Goal: Task Accomplishment & Management: Use online tool/utility

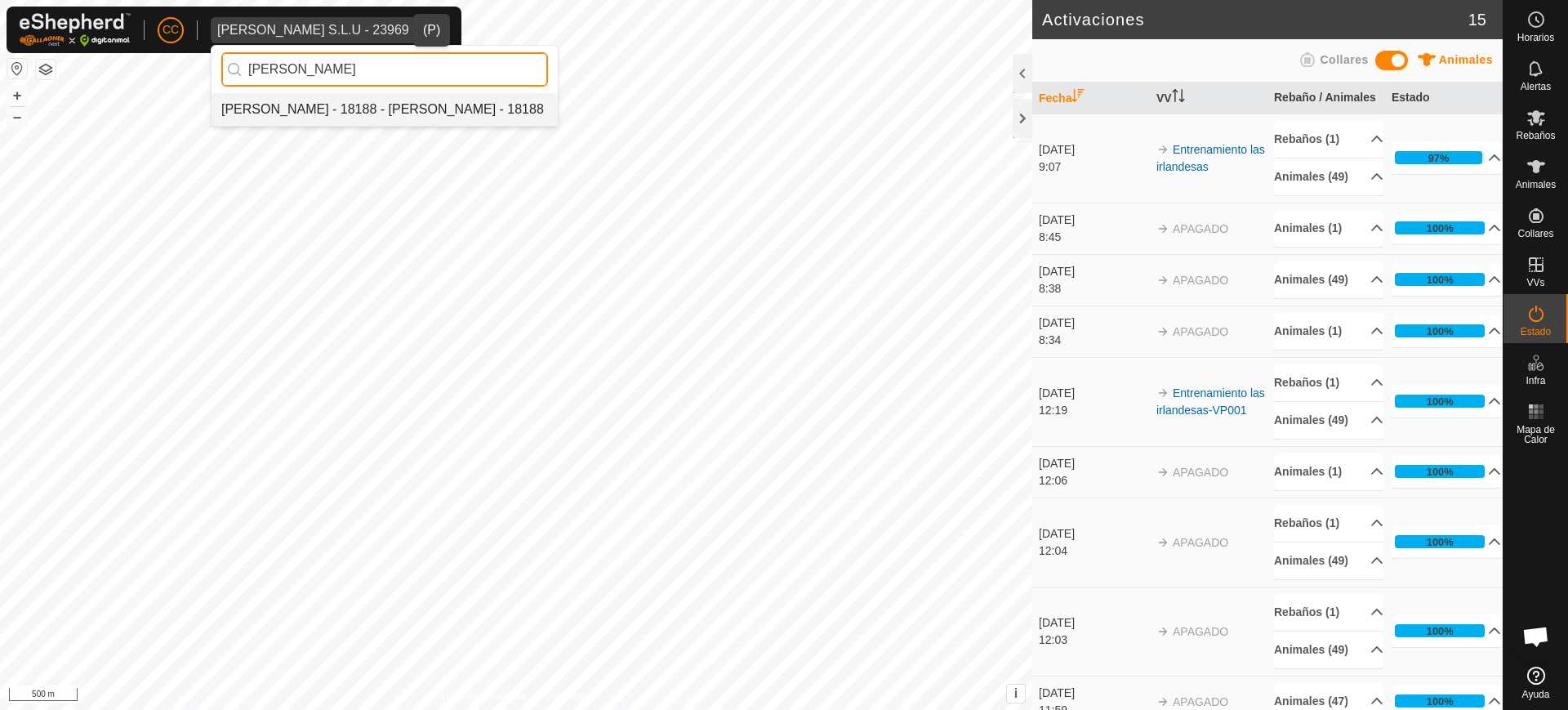
type input "[PERSON_NAME]"
click at [396, 98] on li "[PERSON_NAME] - 18188 - [PERSON_NAME] - 18188" at bounding box center [385, 110] width 347 height 33
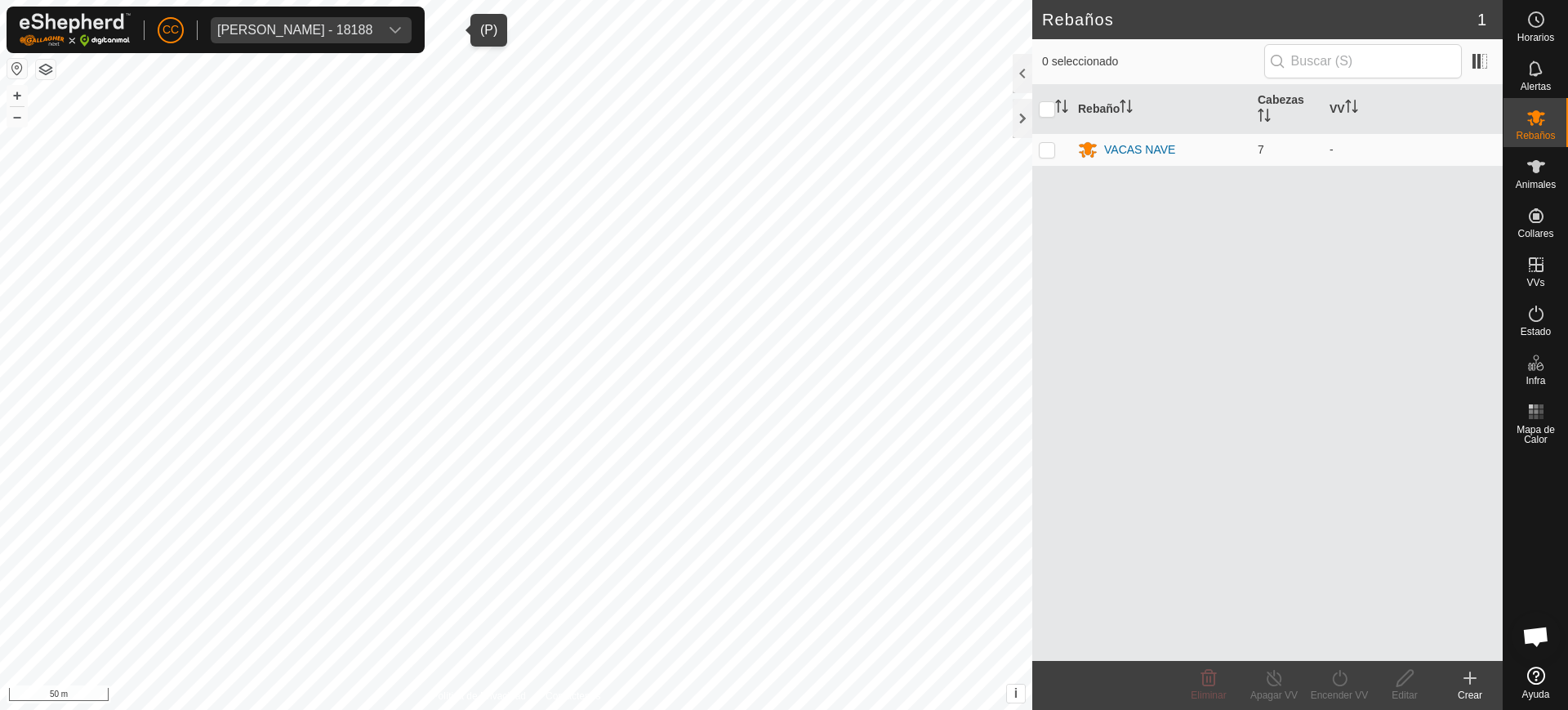
drag, startPoint x: 324, startPoint y: 25, endPoint x: 324, endPoint y: 42, distance: 17.0
click at [323, 25] on div "[PERSON_NAME] - 18188" at bounding box center [294, 30] width 155 height 13
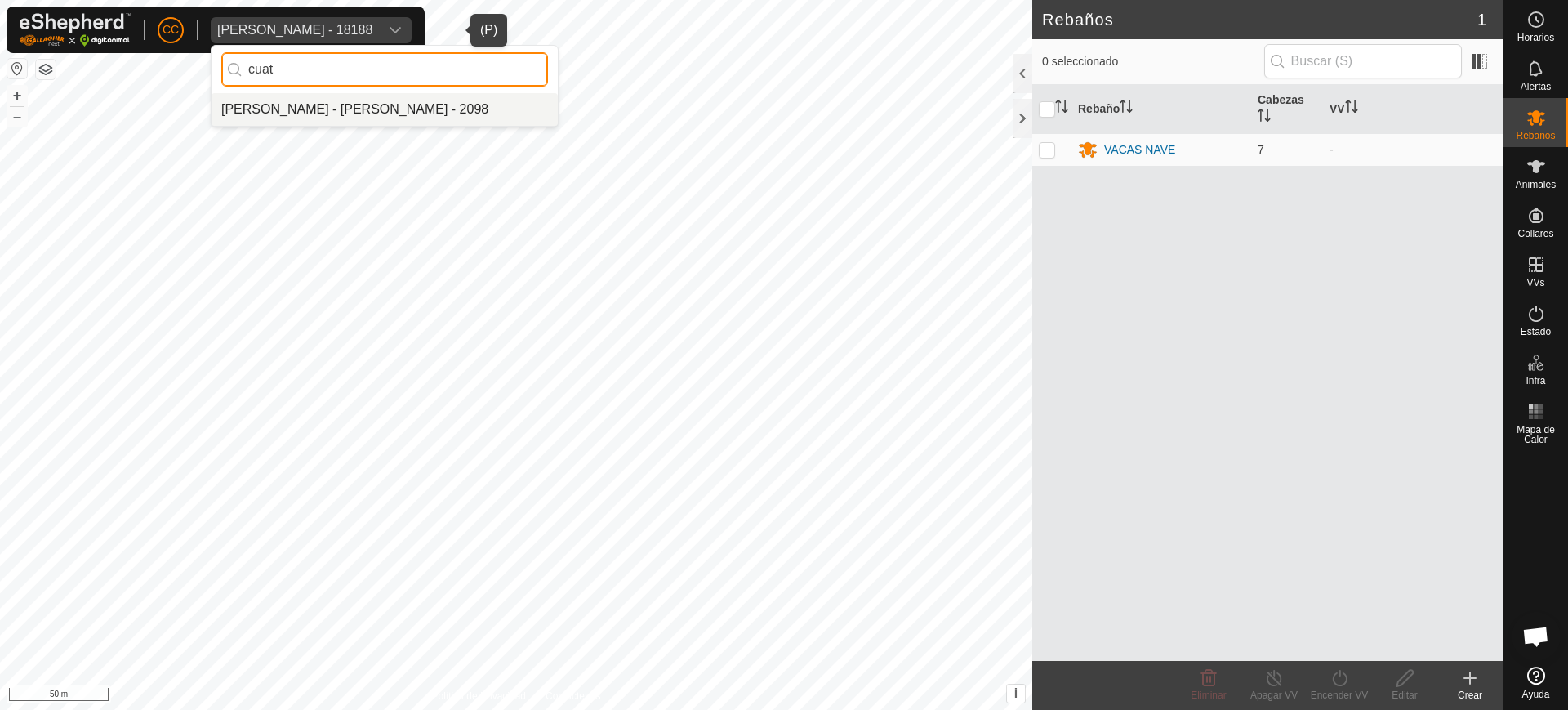
click at [306, 66] on input "cuat" at bounding box center [385, 70] width 327 height 35
type input "cust"
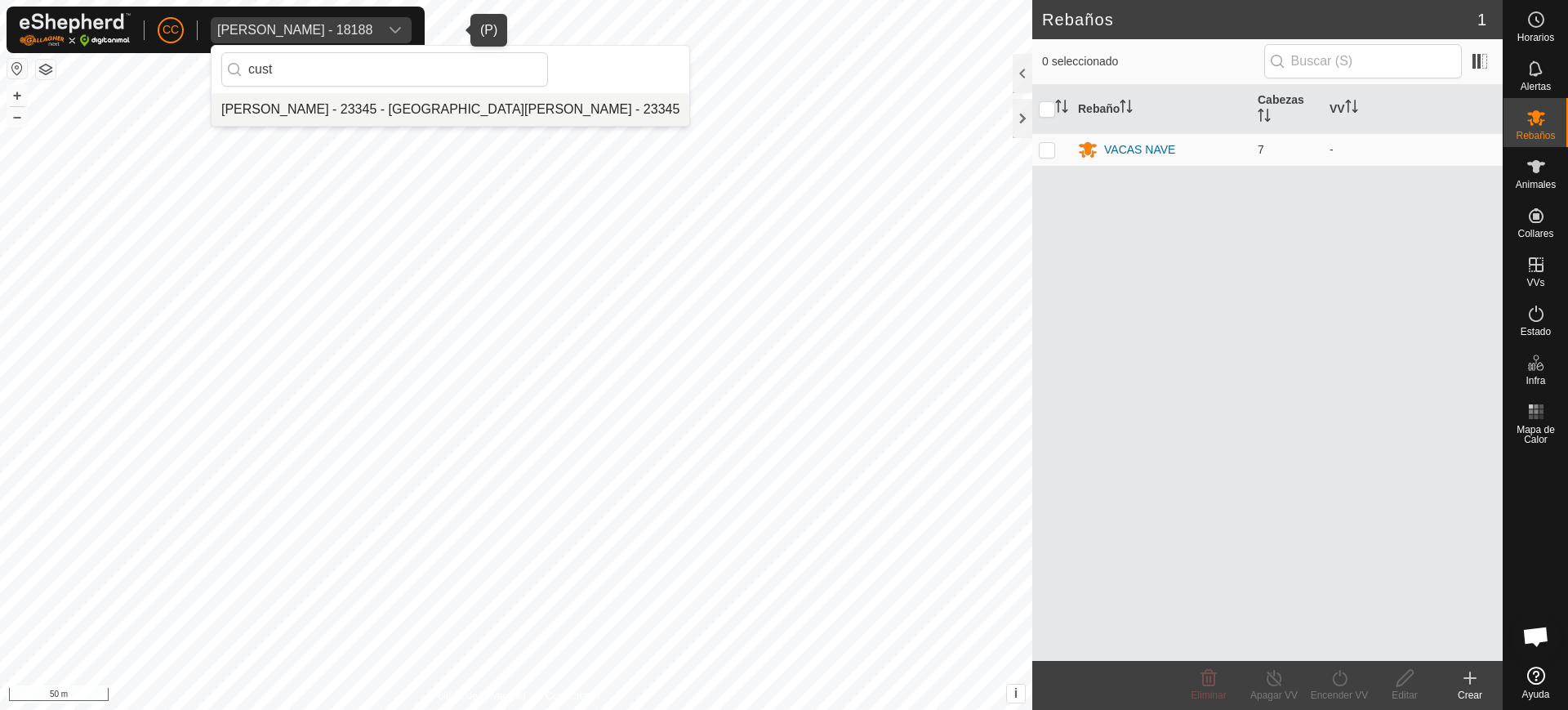
click at [319, 114] on li "[PERSON_NAME] - 23345 - [GEOGRAPHIC_DATA][PERSON_NAME] - 23345" at bounding box center [450, 110] width 477 height 33
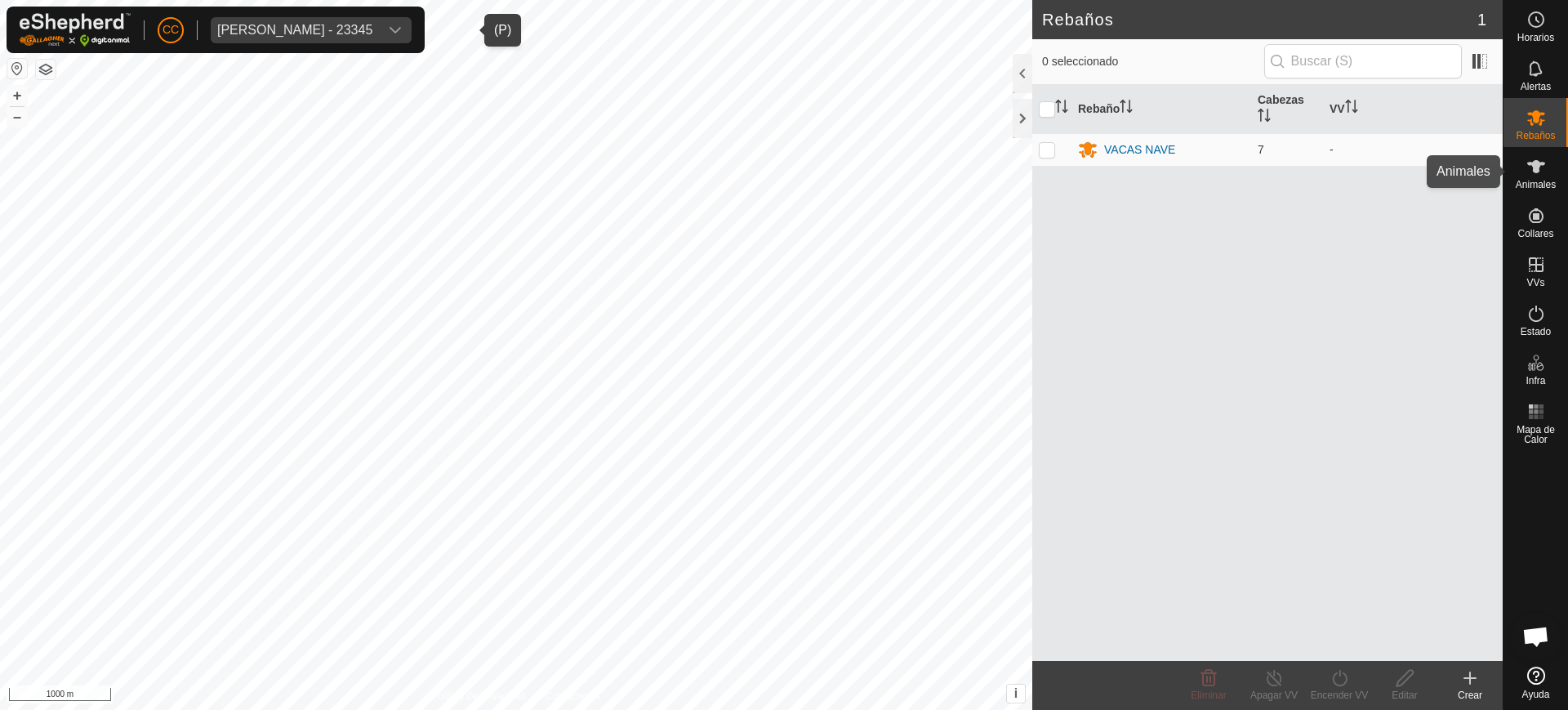
click at [1544, 182] on span "Animales" at bounding box center [1535, 184] width 40 height 10
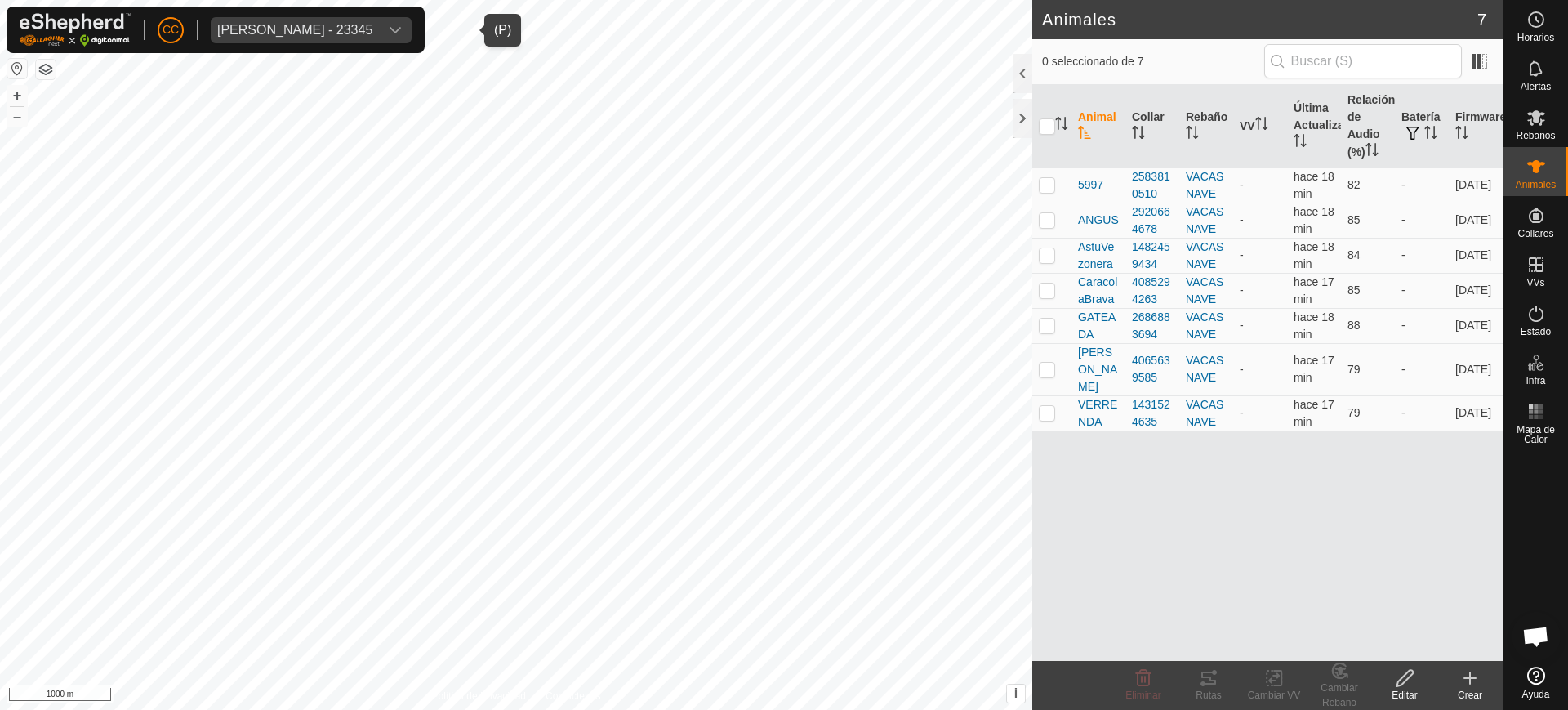
click at [1467, 678] on icon at bounding box center [1469, 678] width 12 height 0
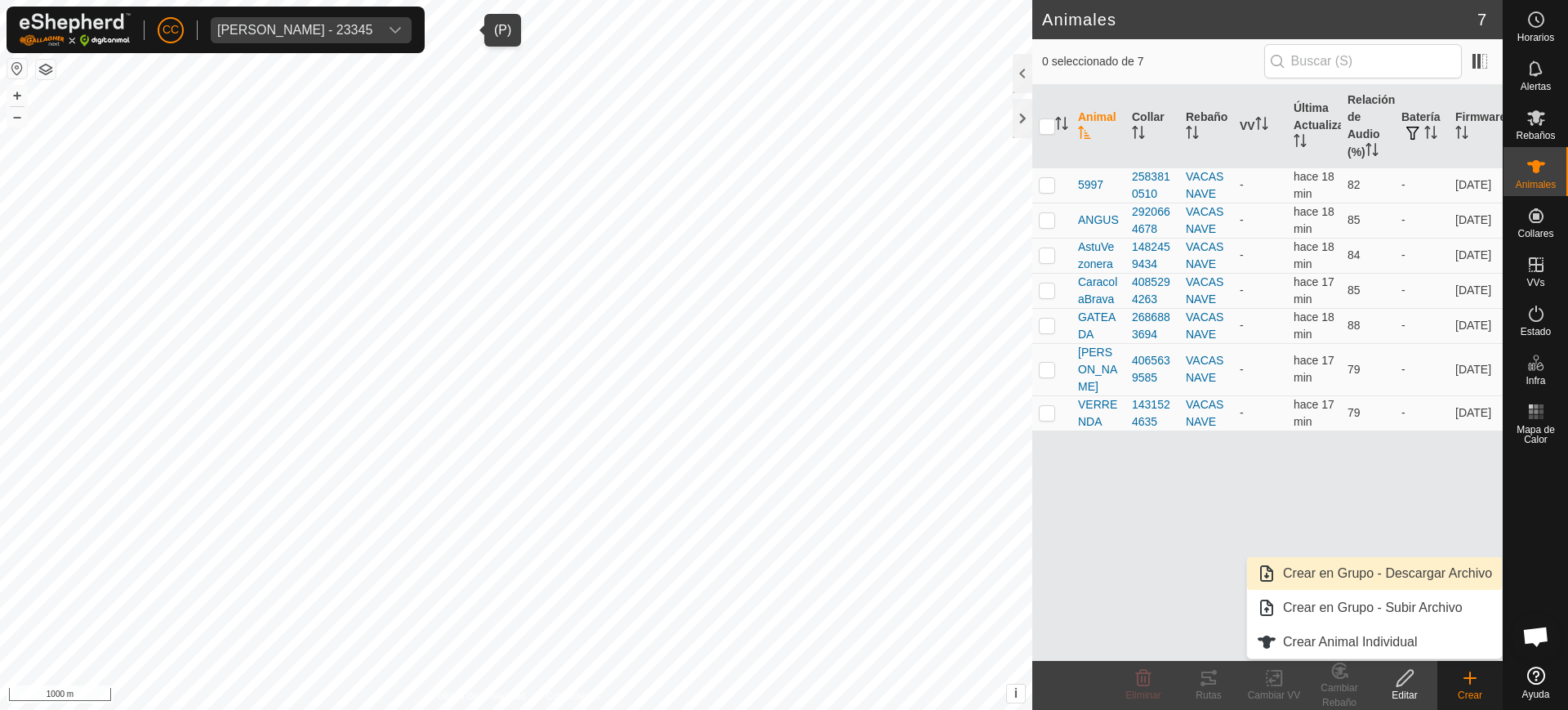
click at [1345, 577] on link "Crear en Grupo - Descargar Archivo" at bounding box center [1374, 574] width 255 height 33
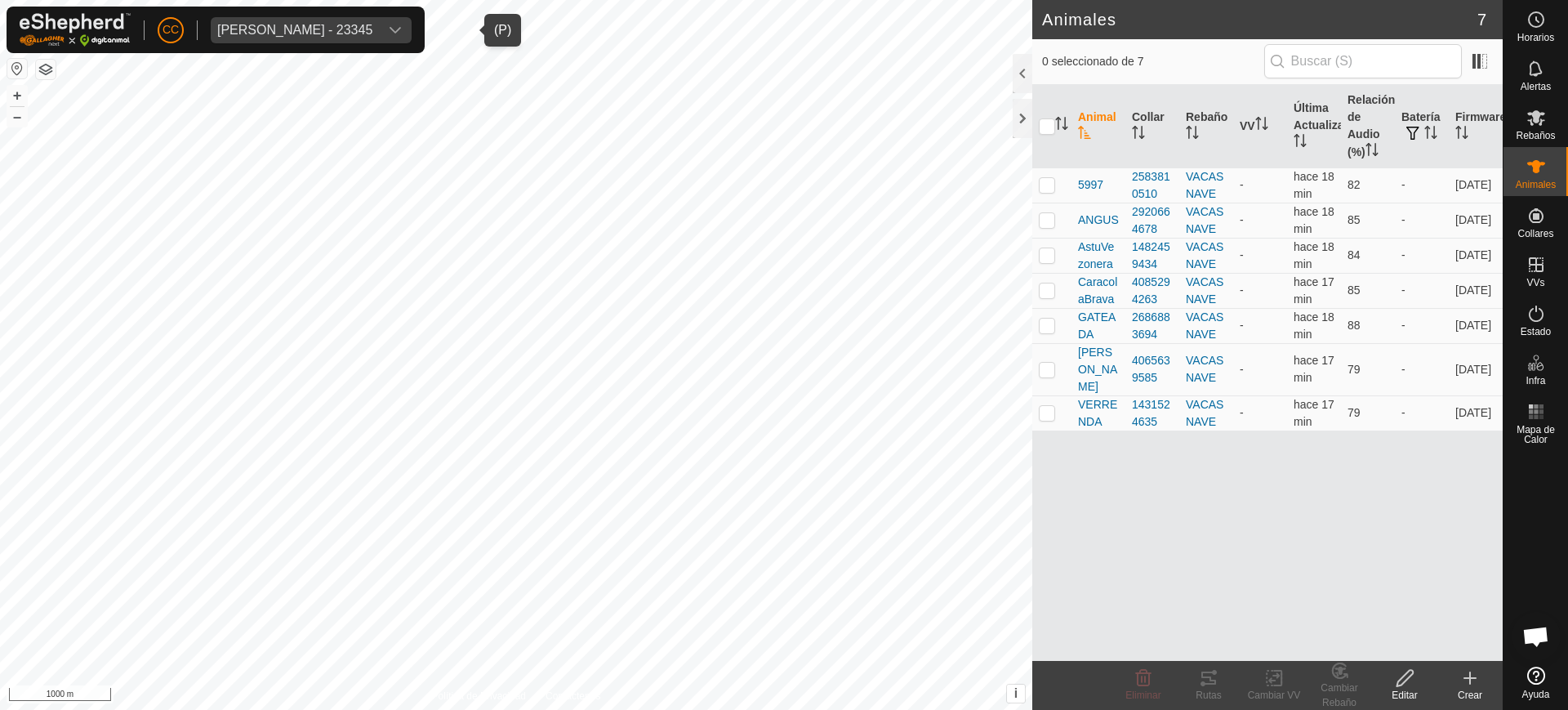
click at [1034, 121] on th at bounding box center [1051, 127] width 39 height 84
click at [1044, 124] on input "checkbox" at bounding box center [1047, 126] width 16 height 16
checkbox input "true"
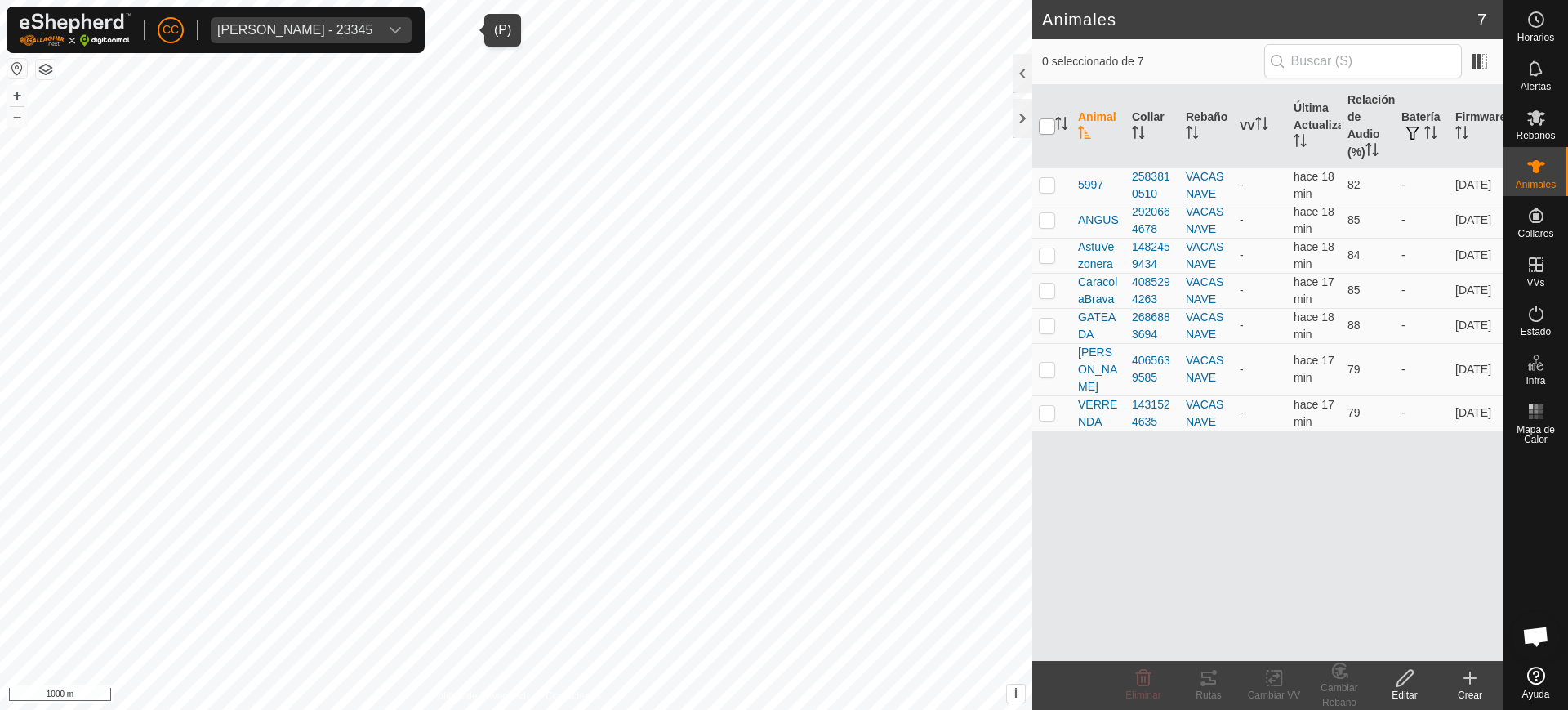
checkbox input "true"
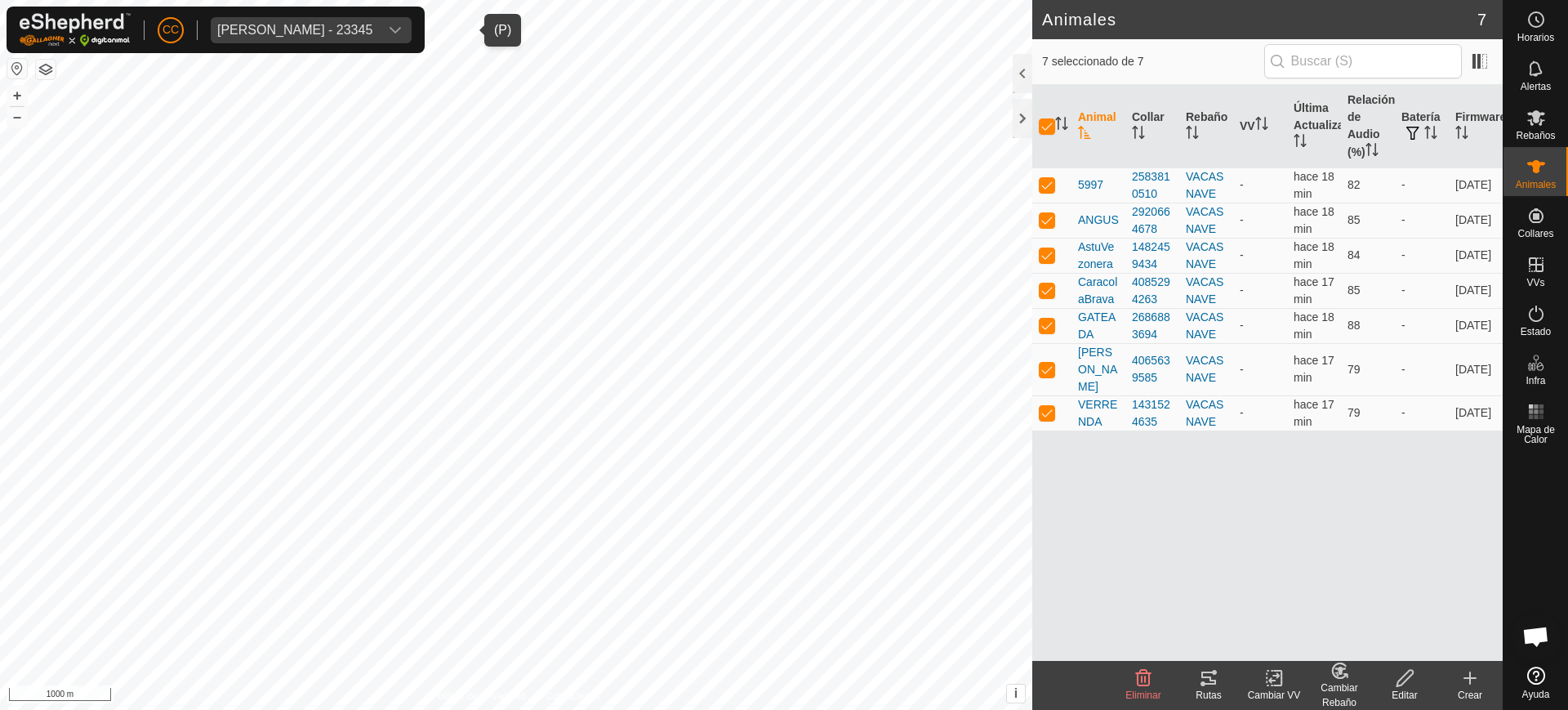
click at [1147, 676] on icon at bounding box center [1143, 678] width 20 height 20
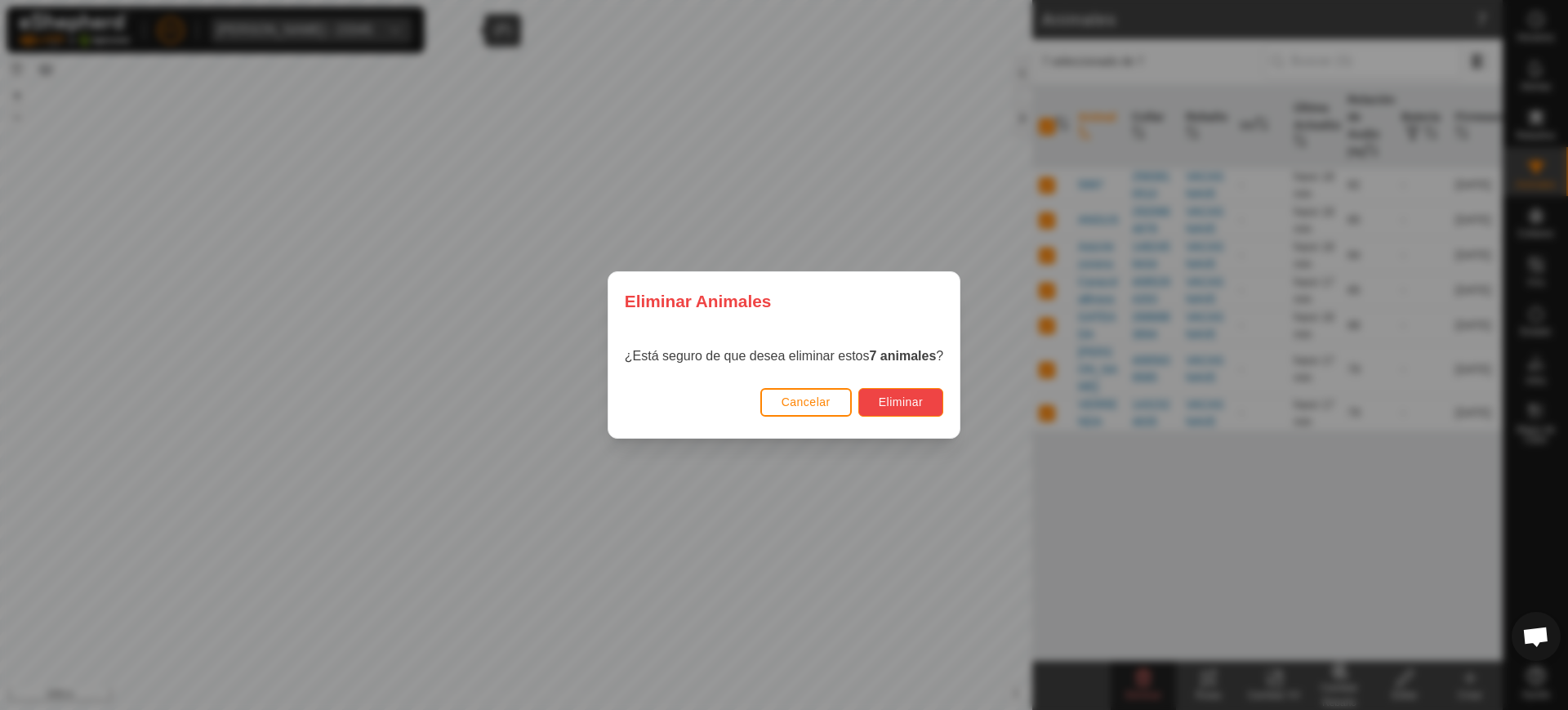
click at [906, 397] on span "Eliminar" at bounding box center [900, 401] width 44 height 13
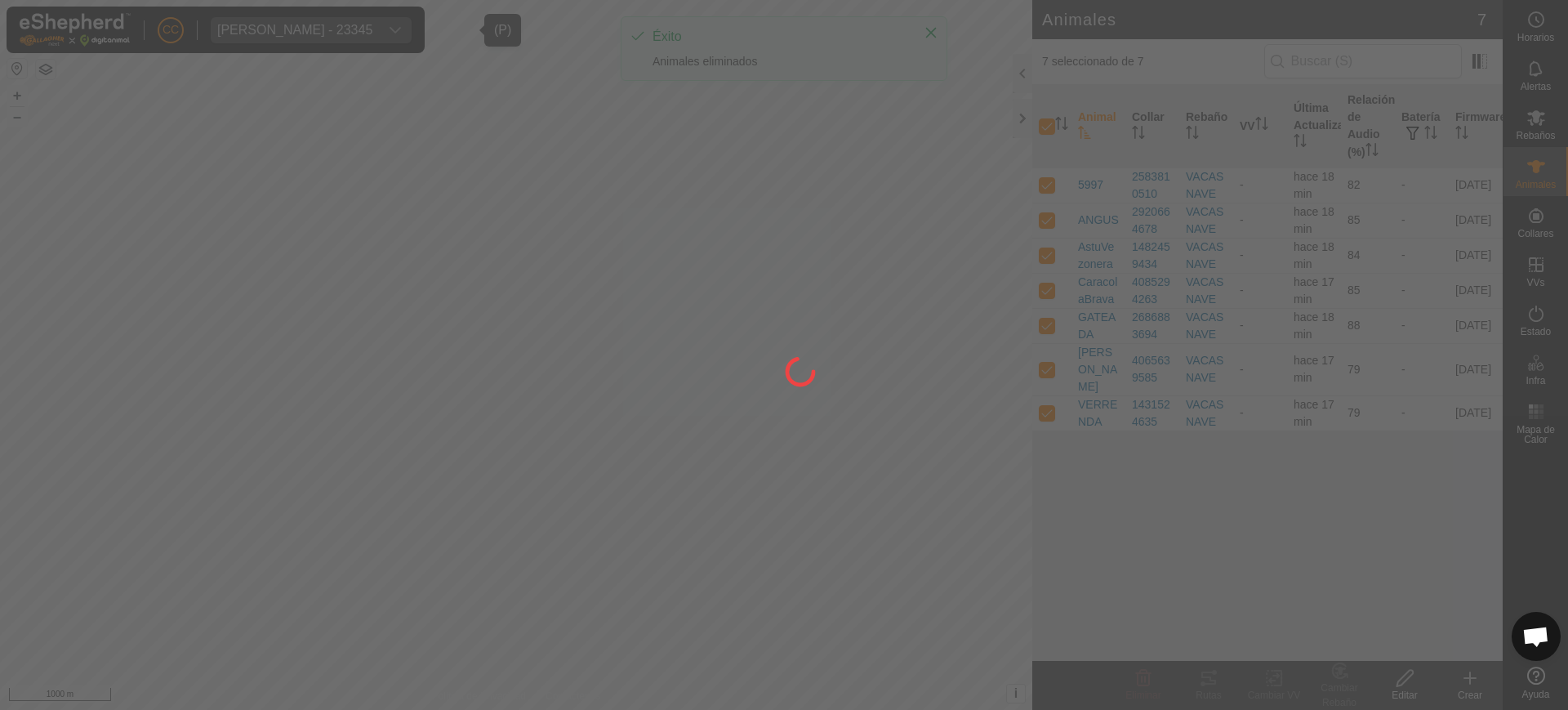
checkbox input "false"
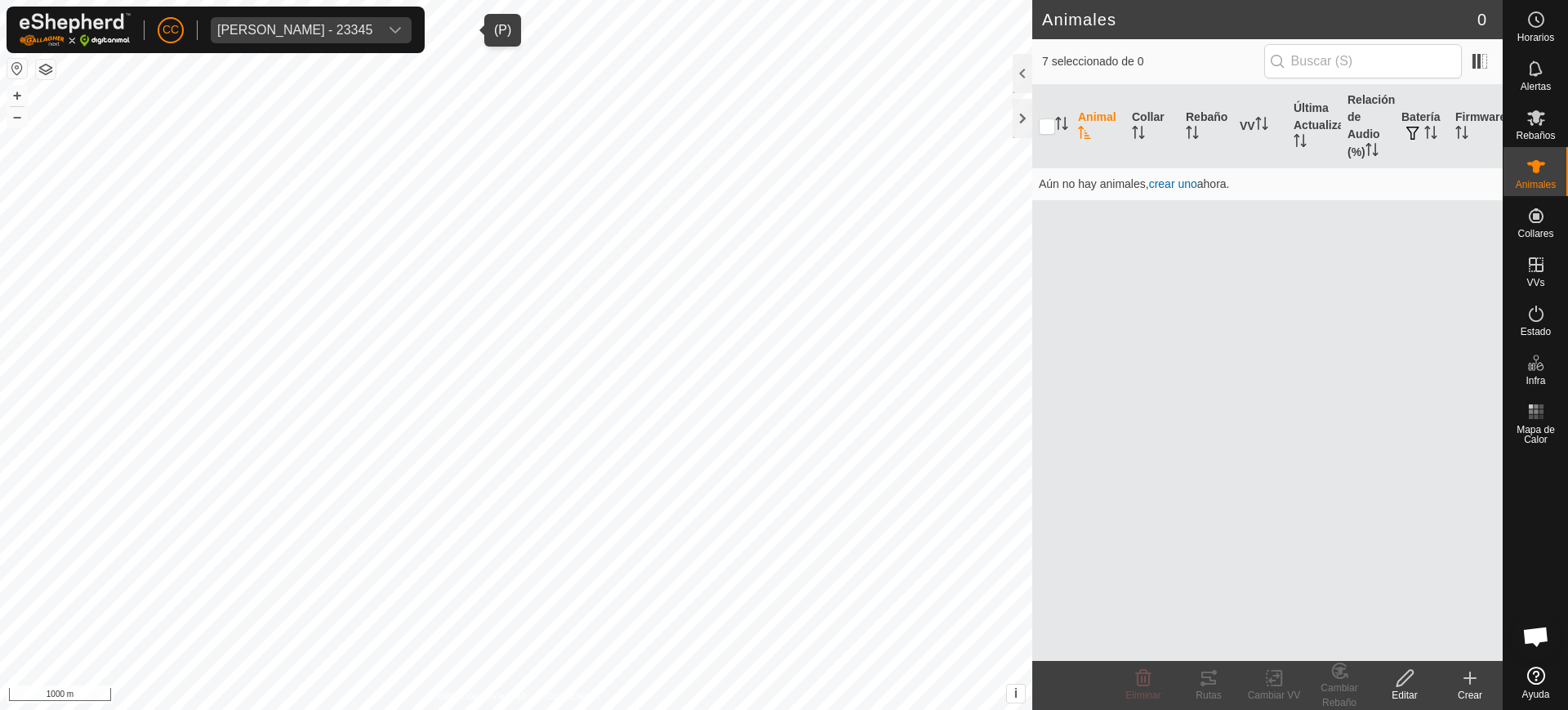
click at [313, 25] on div "[PERSON_NAME] - 23345" at bounding box center [294, 30] width 155 height 13
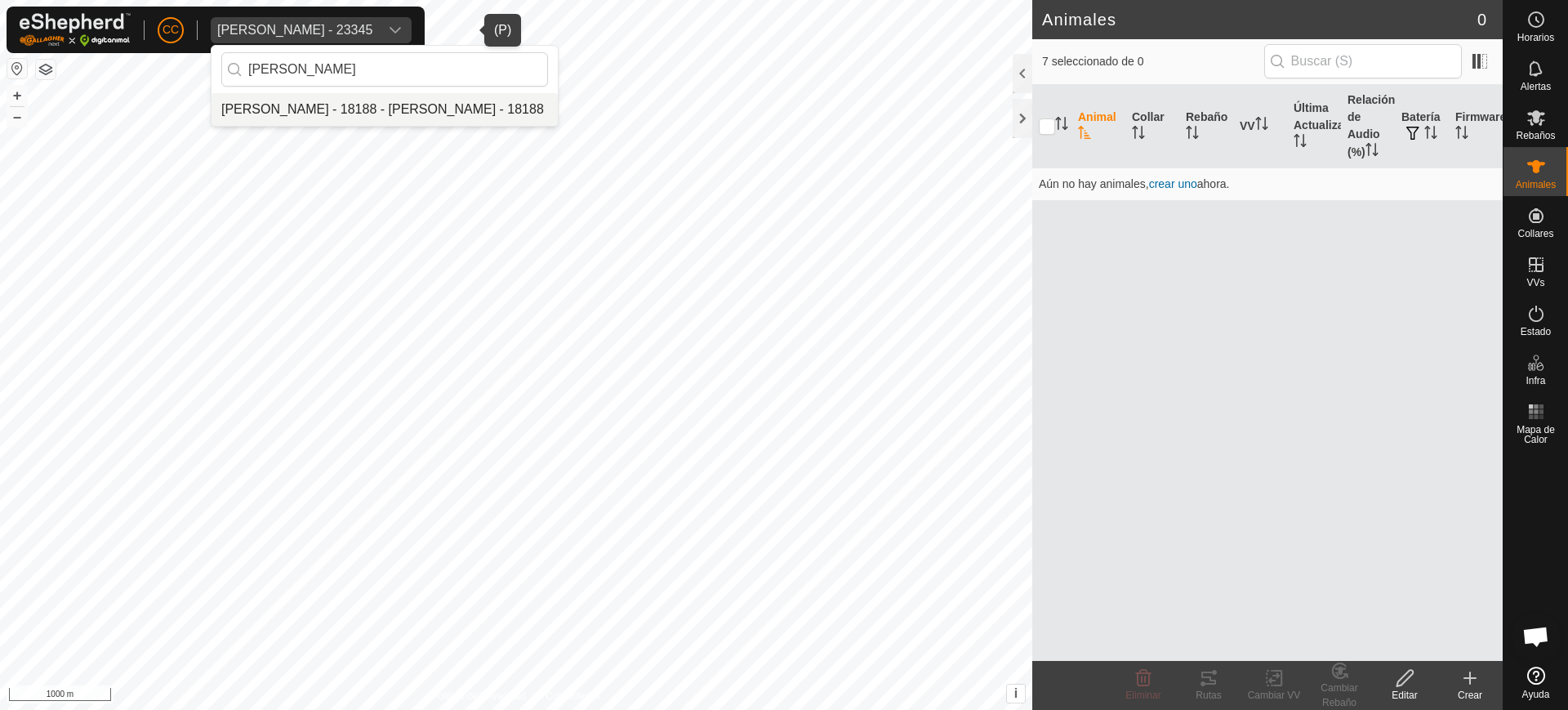
type input "[PERSON_NAME]"
click at [444, 123] on li "[PERSON_NAME] - 18188 - [PERSON_NAME] - 18188" at bounding box center [385, 110] width 347 height 33
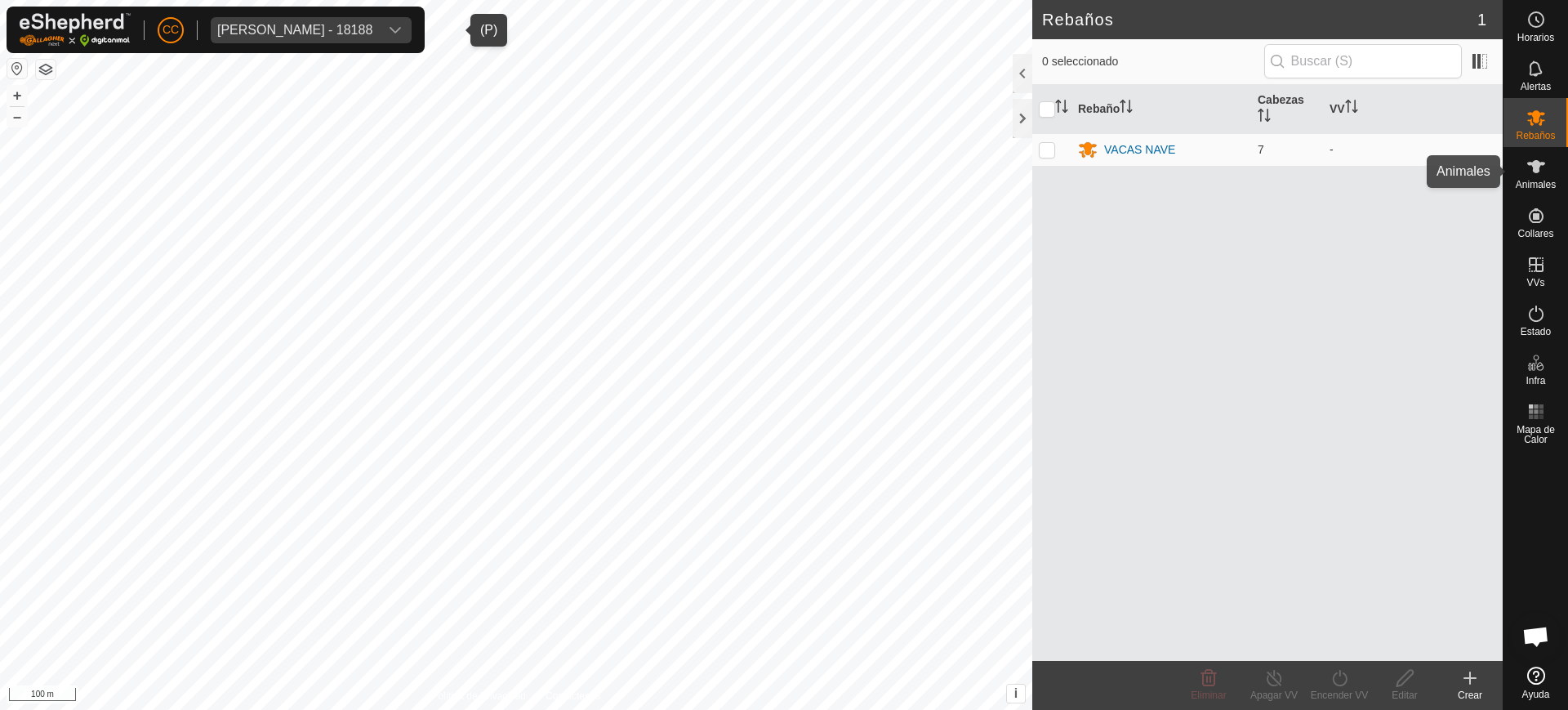
click at [1527, 173] on icon at bounding box center [1536, 167] width 20 height 20
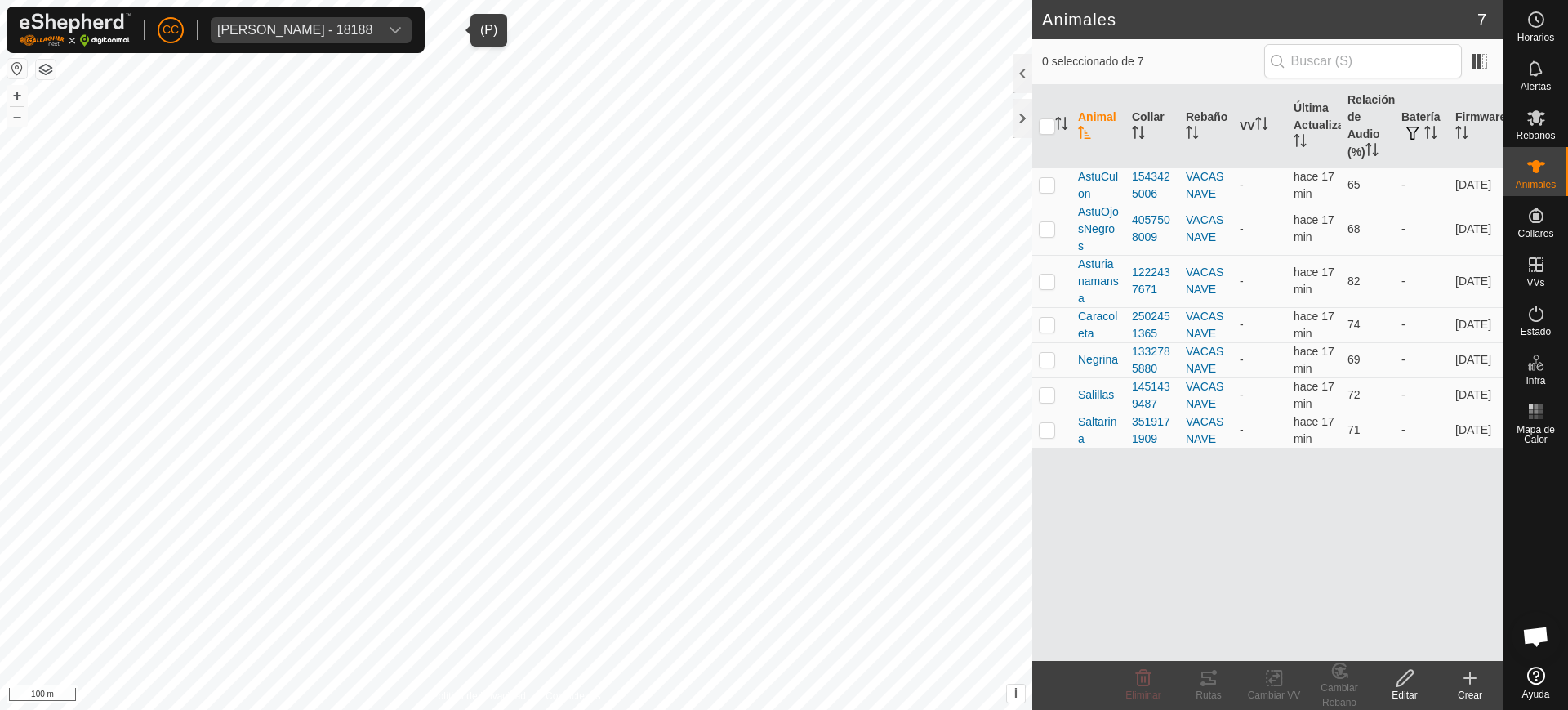
click at [1475, 679] on icon at bounding box center [1470, 678] width 20 height 20
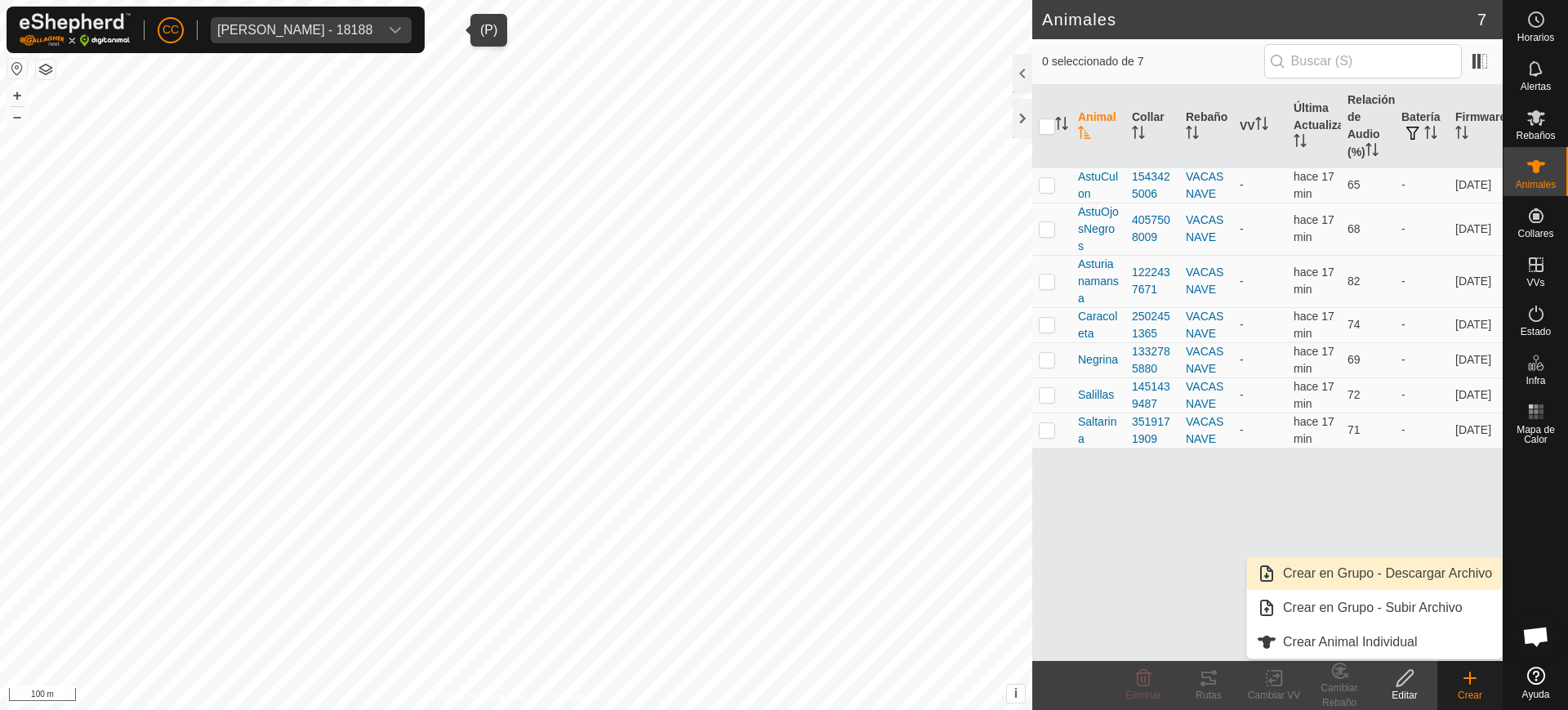
click at [1335, 573] on link "Crear en Grupo - Descargar Archivo" at bounding box center [1374, 574] width 255 height 33
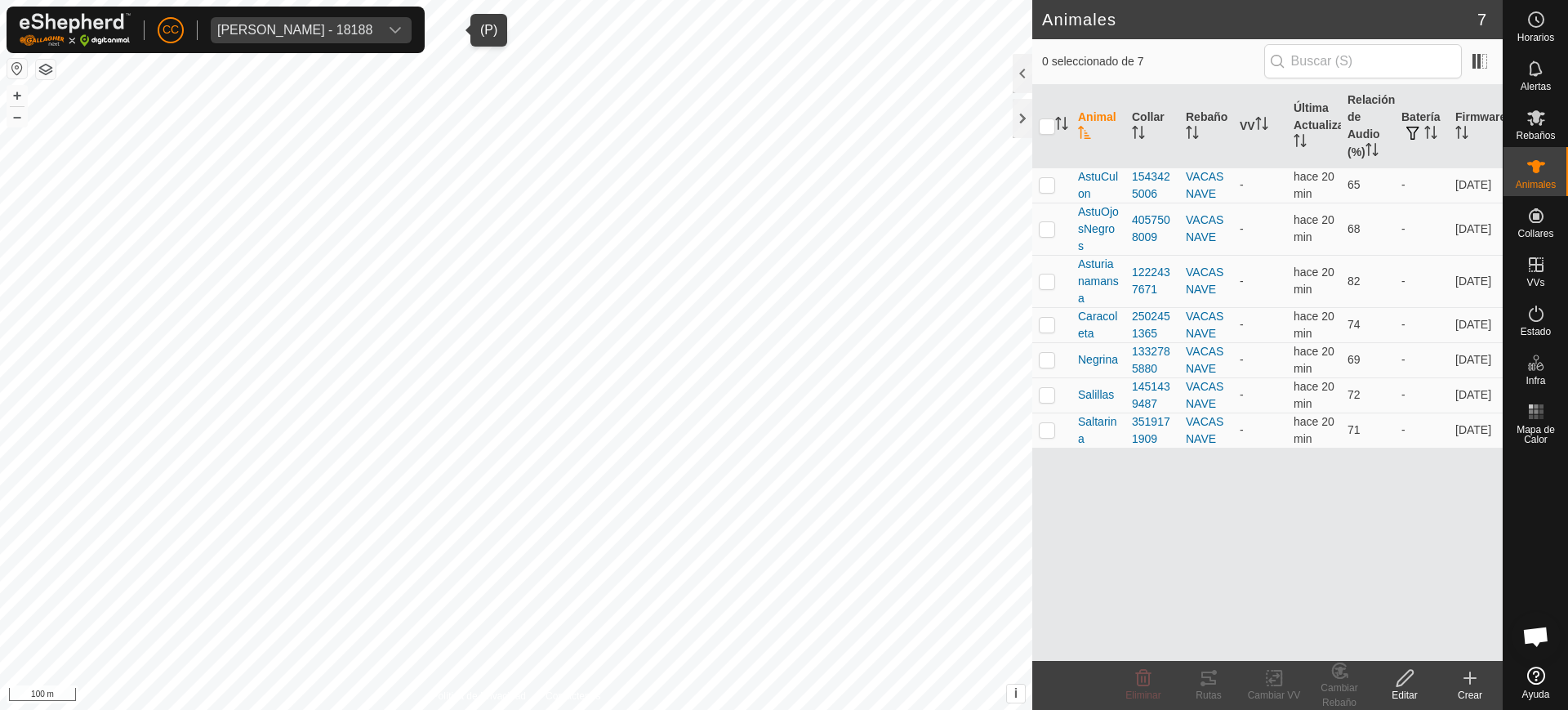
click at [1474, 693] on div "Crear" at bounding box center [1470, 695] width 65 height 15
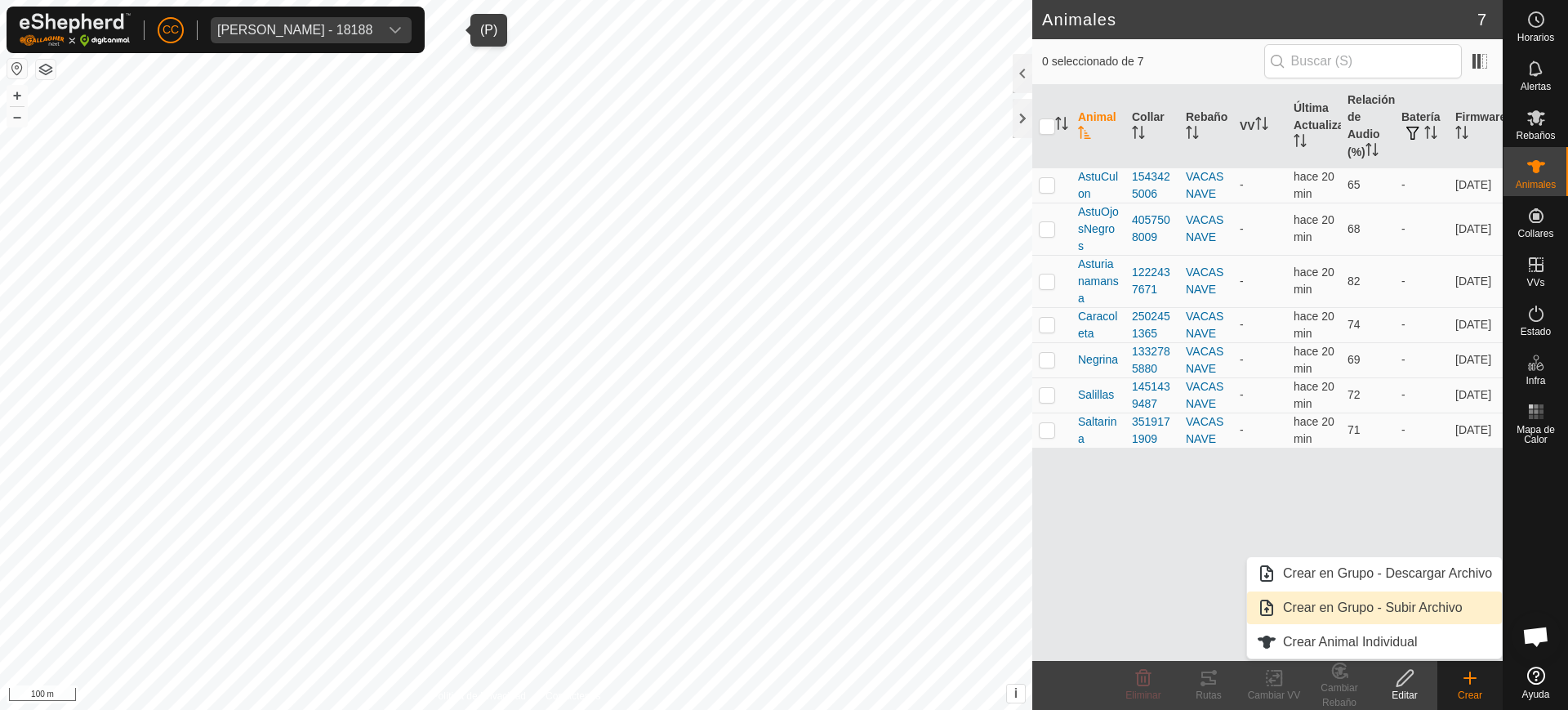
drag, startPoint x: 1384, startPoint y: 577, endPoint x: 1389, endPoint y: 604, distance: 27.5
click at [1389, 604] on ul "Crear en Grupo - Descargar Archivo Crear en Grupo - Subir Archivo Crear Animal …" at bounding box center [1374, 608] width 255 height 102
click at [1389, 604] on link "Crear en Grupo - Subir Archivo" at bounding box center [1374, 607] width 255 height 33
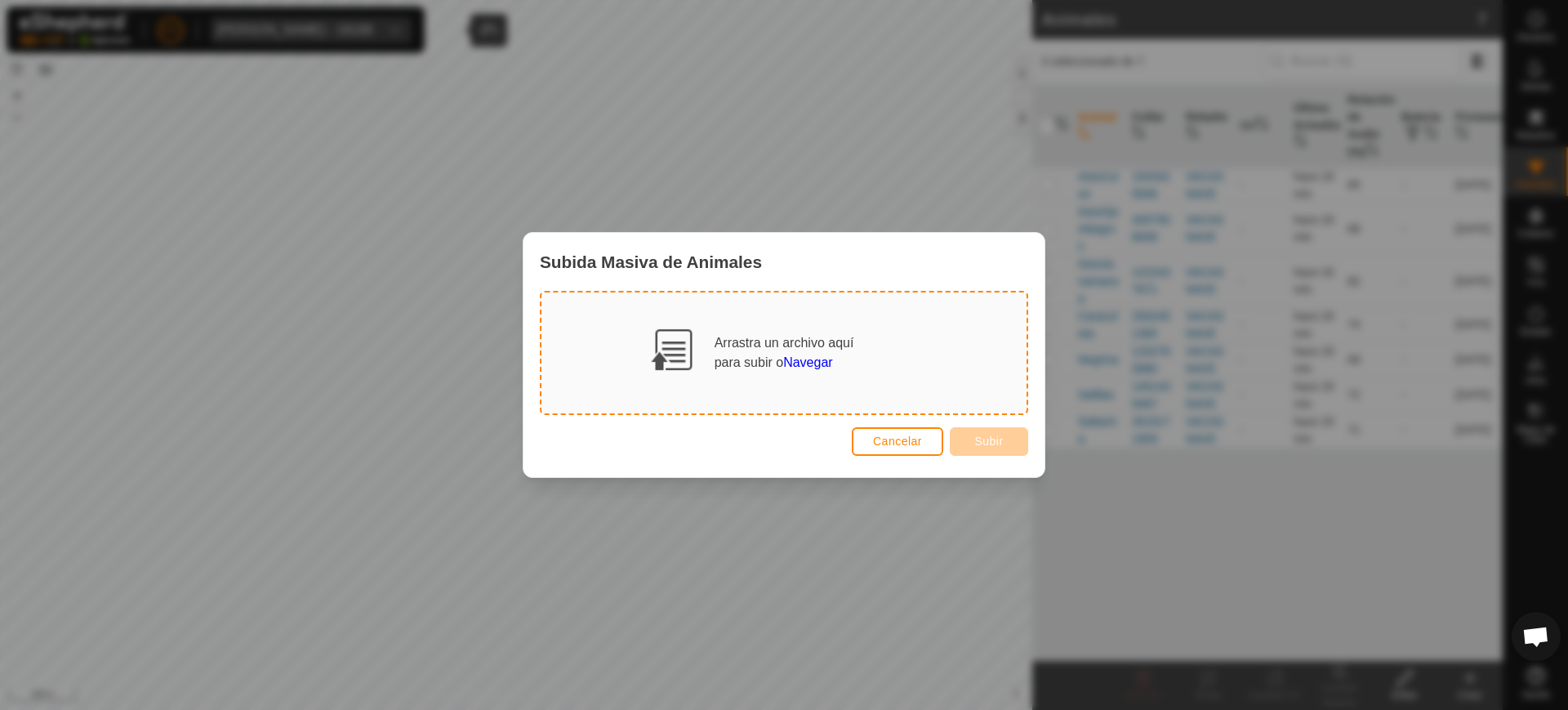
click at [811, 364] on span "Navegar" at bounding box center [808, 361] width 49 height 14
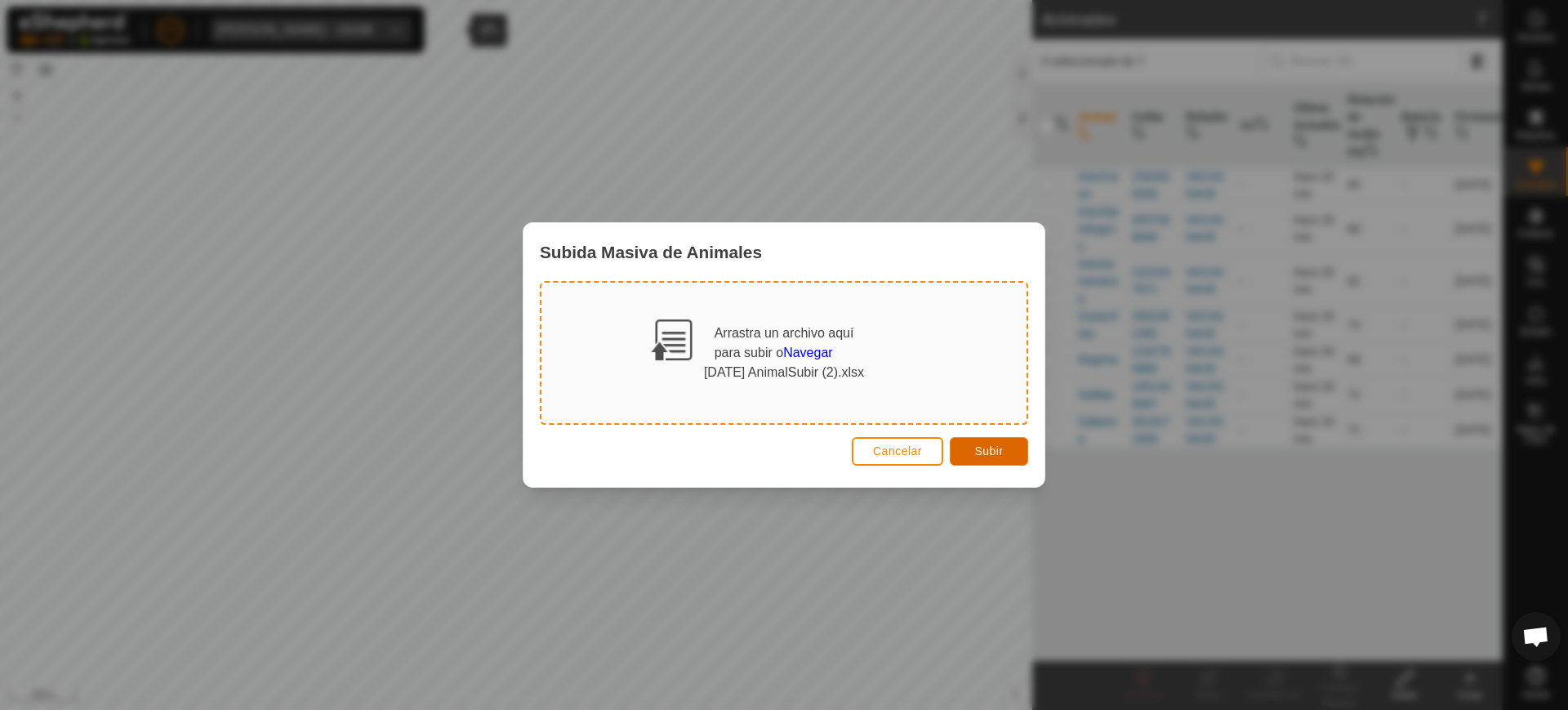
click at [994, 444] on span "Subir" at bounding box center [987, 450] width 28 height 13
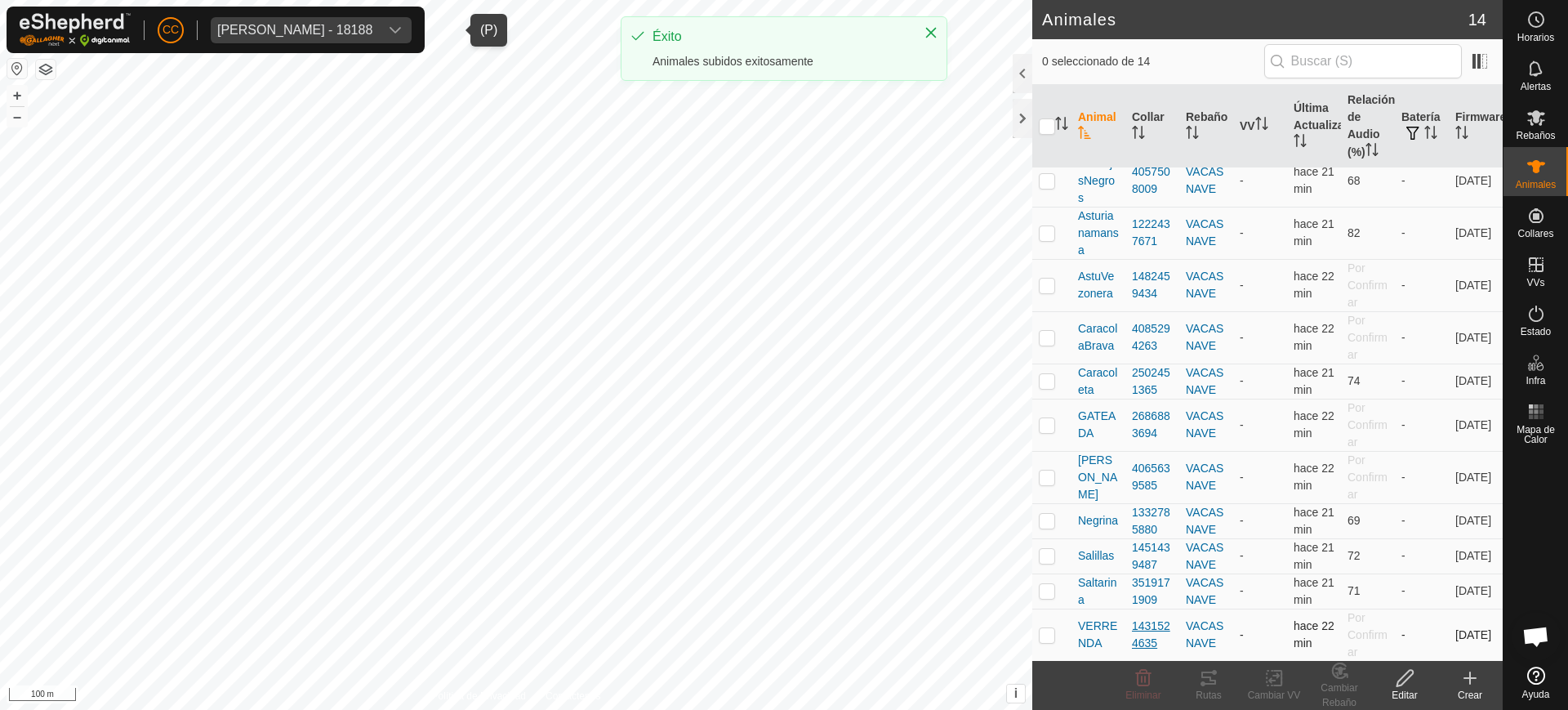
scroll to position [153, 0]
